Goal: Register for event/course

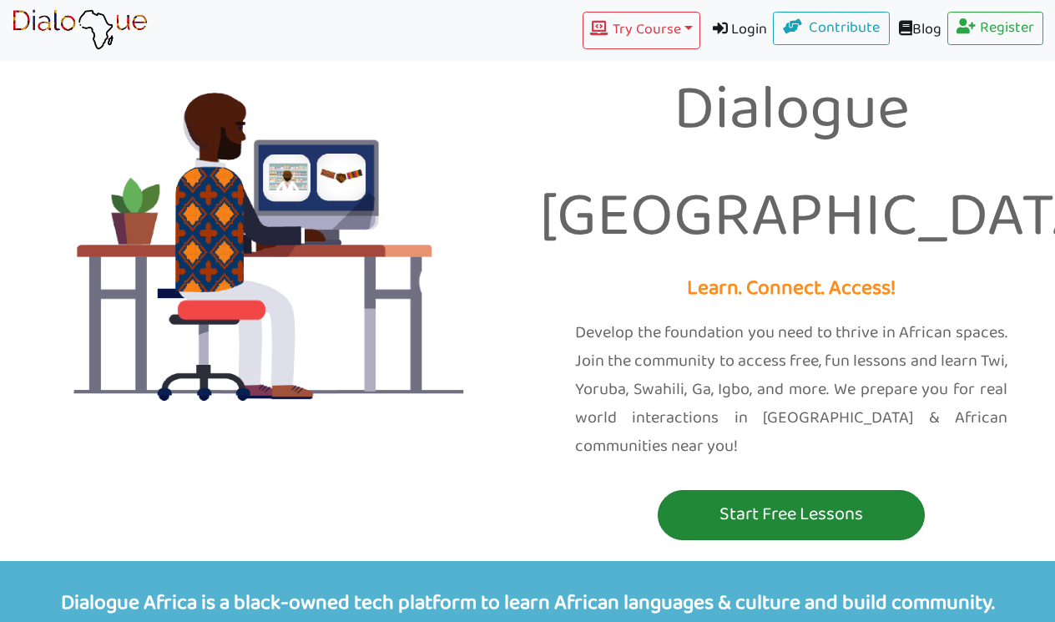
click at [766, 499] on p "Start Free Lessons" at bounding box center [791, 514] width 259 height 31
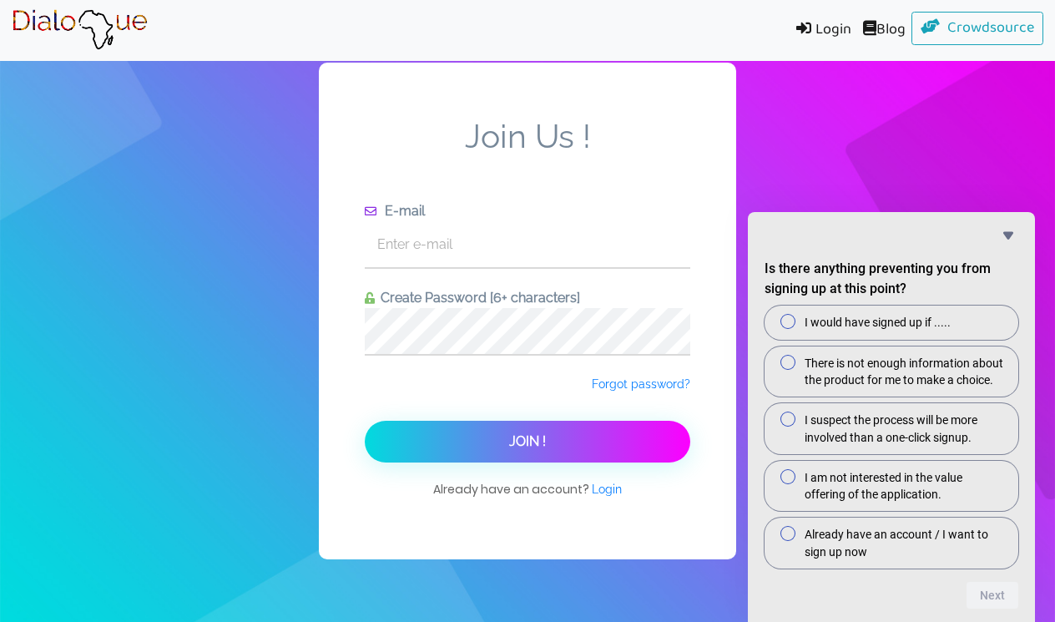
click at [899, 213] on div "Join Us ! E-mail Create Password [6+ characters] Forgot password? Join ! Alread…" at bounding box center [527, 311] width 1055 height 622
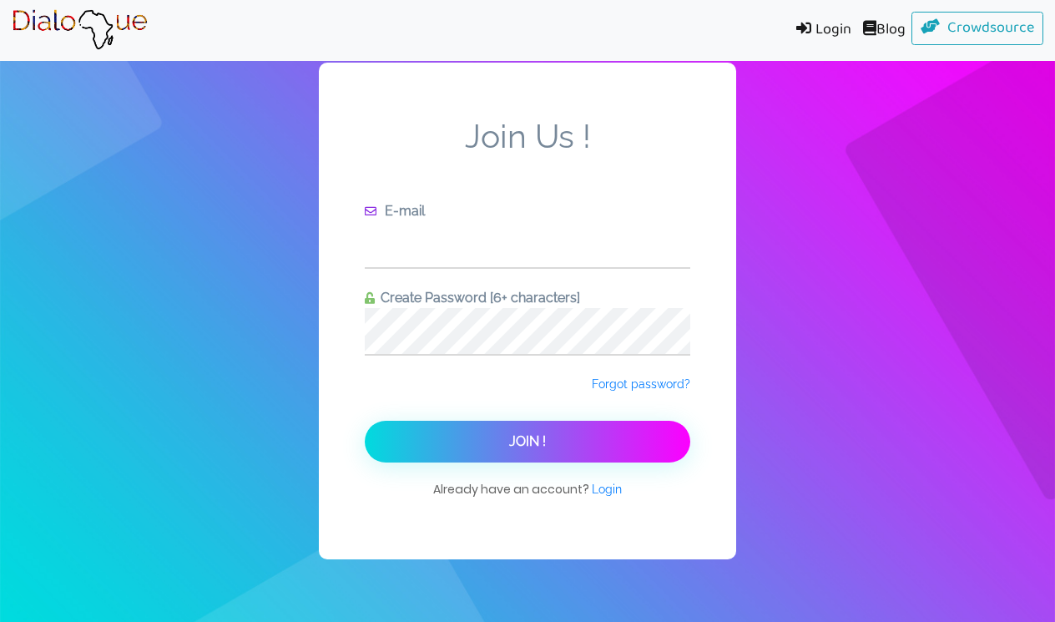
click at [677, 250] on input "text" at bounding box center [527, 244] width 325 height 46
type input "[EMAIL_ADDRESS][DOMAIN_NAME]"
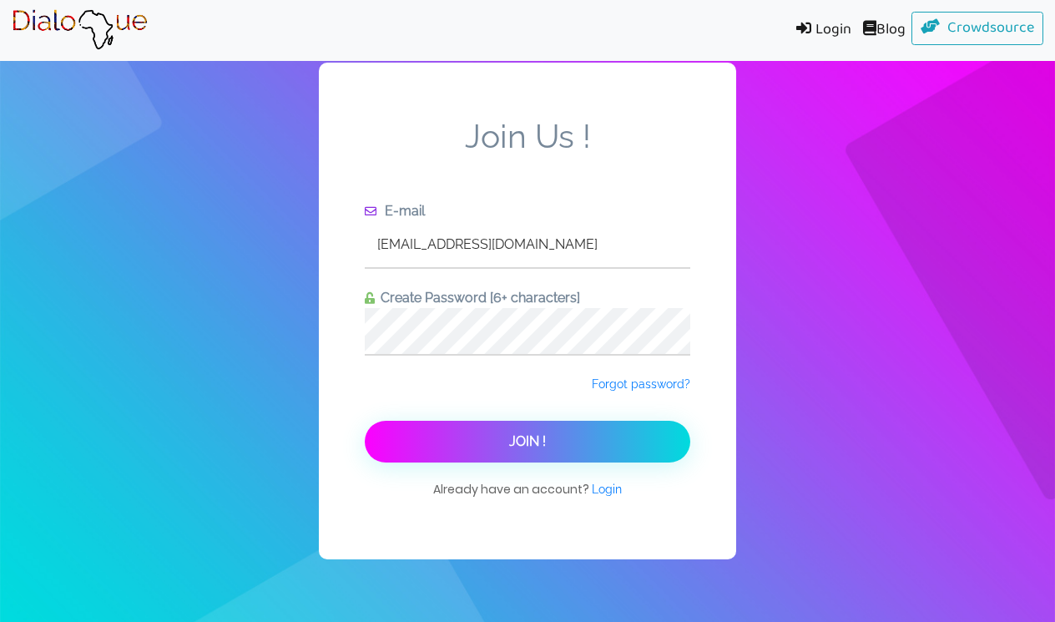
click at [616, 425] on button "Join !" at bounding box center [527, 441] width 325 height 42
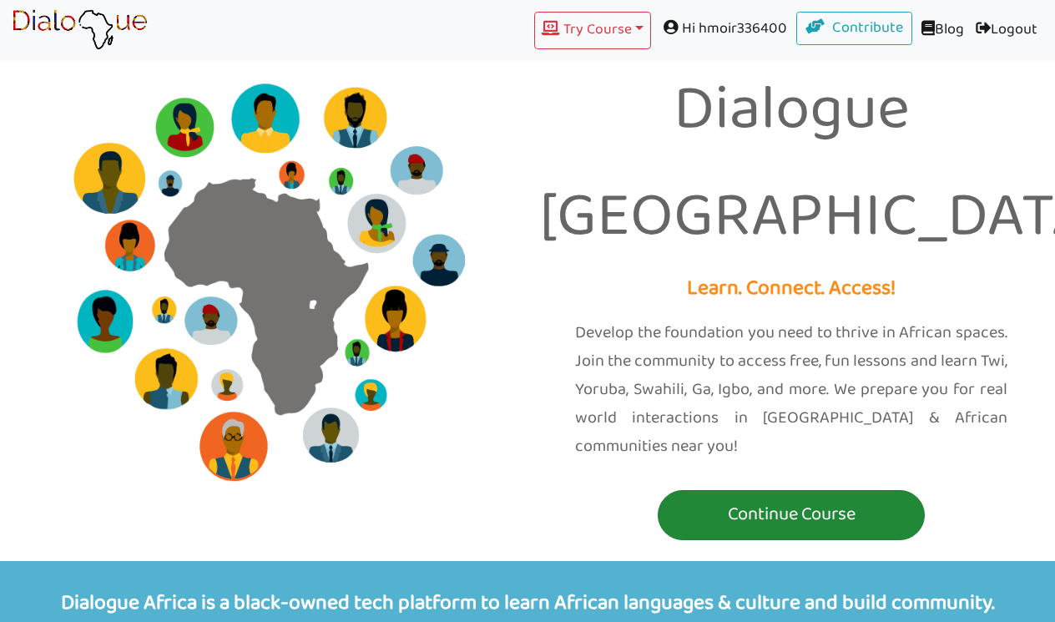
click at [836, 499] on p "Continue Course" at bounding box center [791, 514] width 259 height 31
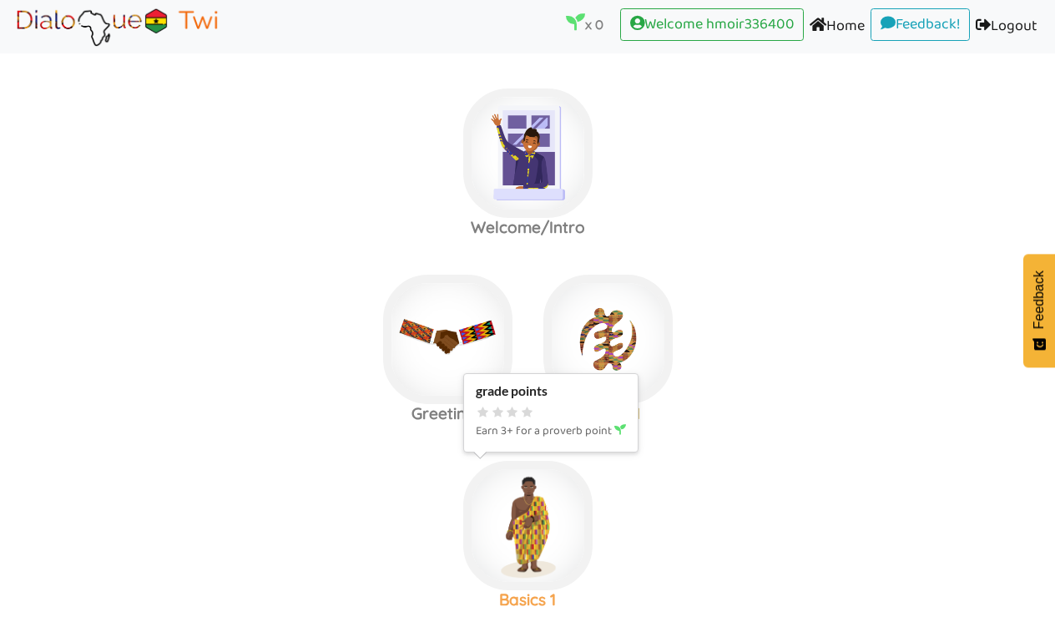
click at [552, 528] on img at bounding box center [527, 525] width 129 height 129
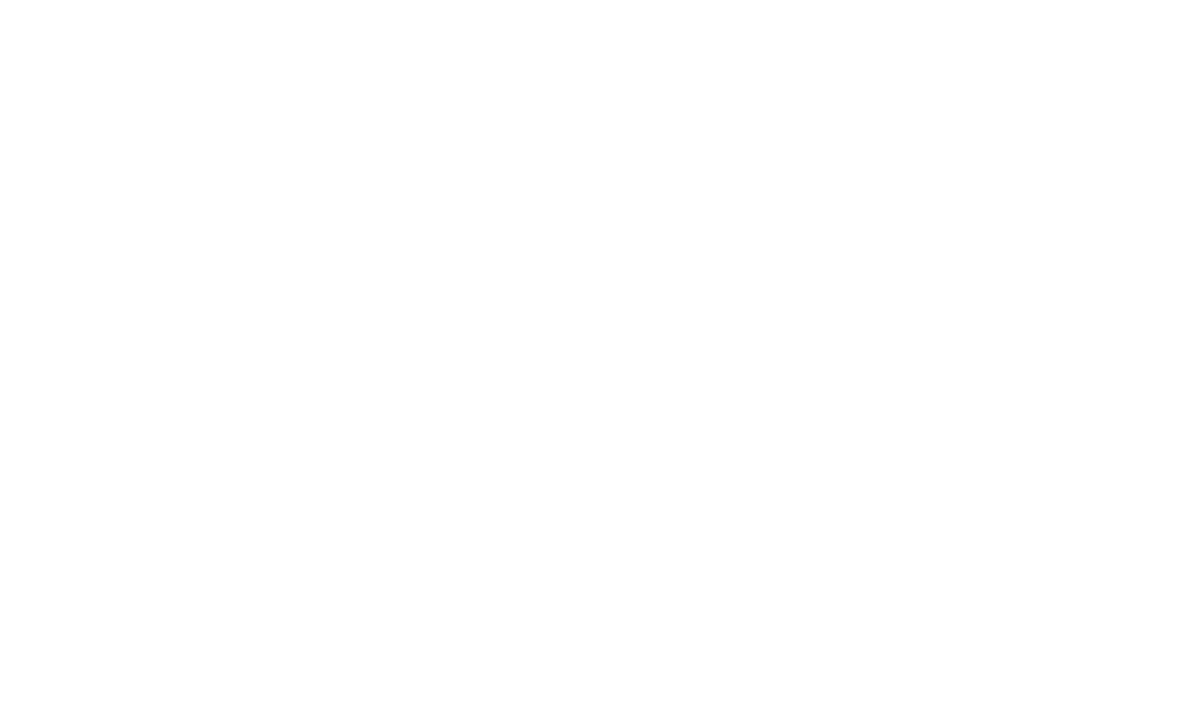
click at [331, 315] on body at bounding box center [600, 354] width 1201 height 708
drag, startPoint x: 331, startPoint y: 315, endPoint x: 335, endPoint y: 302, distance: 14.0
click at [335, 302] on body at bounding box center [600, 354] width 1201 height 708
